Goal: Go to known website: Go to known website

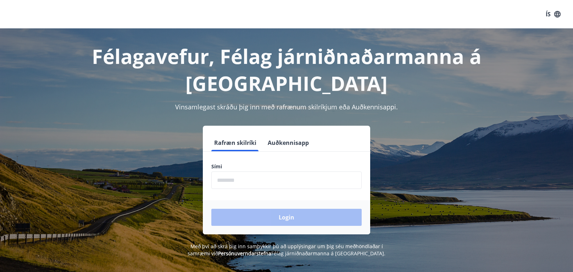
click at [219, 171] on input "phone" at bounding box center [286, 179] width 150 height 17
click at [413, 144] on div "Rafræn skilríki Auðkennisapp Sími ​ Login" at bounding box center [287, 180] width 494 height 109
